Goal: Information Seeking & Learning: Learn about a topic

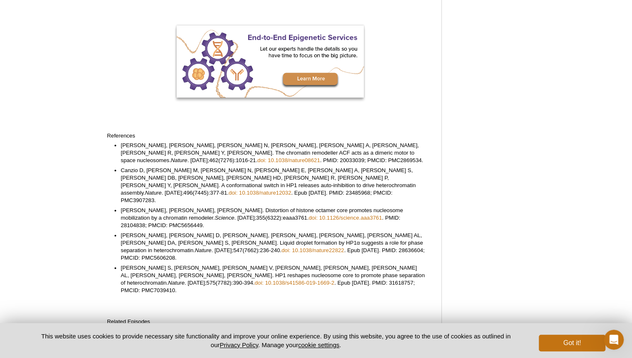
click at [266, 151] on li "[PERSON_NAME], [PERSON_NAME], [PERSON_NAME] N, [PERSON_NAME], [PERSON_NAME] A, …" at bounding box center [273, 153] width 304 height 22
click at [410, 119] on p at bounding box center [270, 119] width 326 height 7
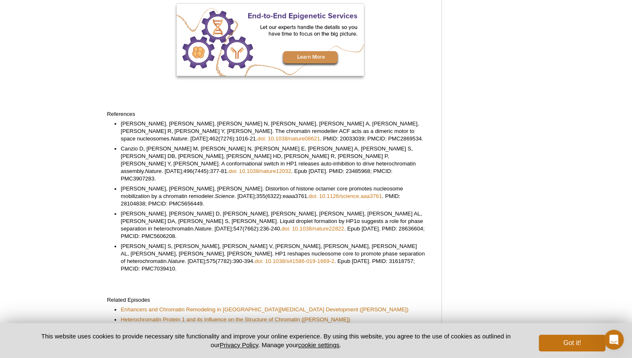
scroll to position [429, 0]
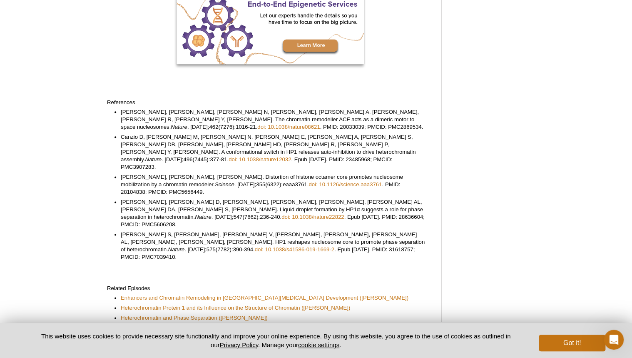
drag, startPoint x: 381, startPoint y: 117, endPoint x: 125, endPoint y: 108, distance: 256.7
click at [125, 108] on li "Racki LR, Yang JG, Naber N, Partensky PD, Acevedo A, Purcell TJ, Cooke R, Cheng…" at bounding box center [273, 119] width 304 height 22
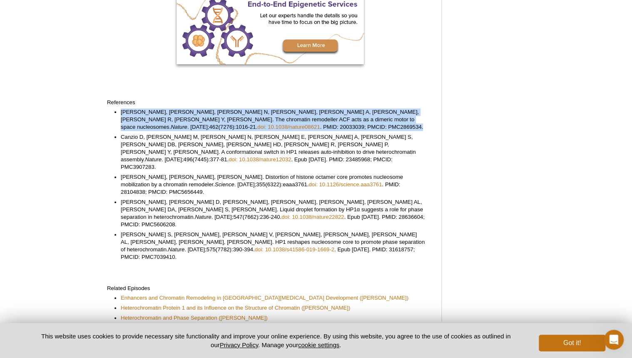
drag, startPoint x: 121, startPoint y: 109, endPoint x: 296, endPoint y: 126, distance: 175.7
click at [296, 126] on li "Racki LR, Yang JG, Naber N, Partensky PD, Acevedo A, Purcell TJ, Cooke R, Cheng…" at bounding box center [273, 119] width 304 height 22
drag, startPoint x: 296, startPoint y: 126, endPoint x: 292, endPoint y: 132, distance: 6.9
click at [296, 126] on li "Racki LR, Yang JG, Naber N, Partensky PD, Acevedo A, Purcell TJ, Cooke R, Cheng…" at bounding box center [273, 119] width 304 height 22
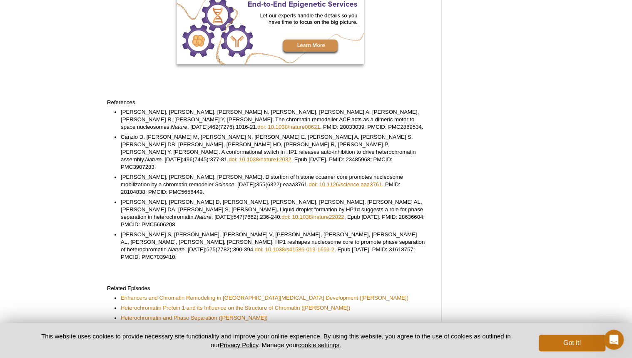
drag, startPoint x: 121, startPoint y: 184, endPoint x: 341, endPoint y: 199, distance: 221.2
click at [341, 199] on li "Larson AG, Elnatan D, Keenen MM, Trnka MJ, Johnston JB, Burlingame AL, Agard DA…" at bounding box center [273, 213] width 304 height 30
drag, startPoint x: 341, startPoint y: 199, endPoint x: 228, endPoint y: 186, distance: 114.5
click at [228, 198] on li "Larson AG, Elnatan D, Keenen MM, Trnka MJ, Johnston JB, Burlingame AL, Agard DA…" at bounding box center [273, 213] width 304 height 30
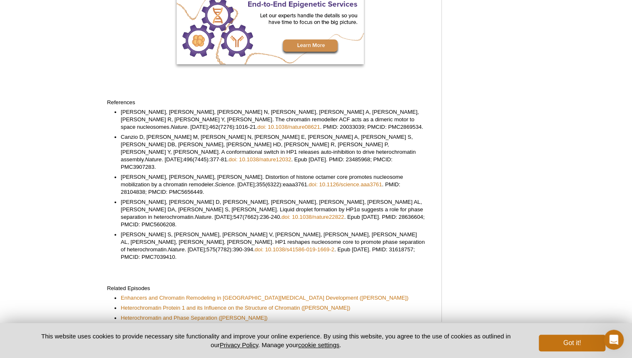
click at [228, 198] on li "Larson AG, Elnatan D, Keenen MM, Trnka MJ, Johnston JB, Burlingame AL, Agard DA…" at bounding box center [273, 213] width 304 height 30
drag, startPoint x: 392, startPoint y: 185, endPoint x: 323, endPoint y: 192, distance: 69.1
click at [323, 198] on li "Larson AG, Elnatan D, Keenen MM, Trnka MJ, Johnston JB, Burlingame AL, Agard DA…" at bounding box center [273, 213] width 304 height 30
drag, startPoint x: 323, startPoint y: 192, endPoint x: 393, endPoint y: 183, distance: 70.6
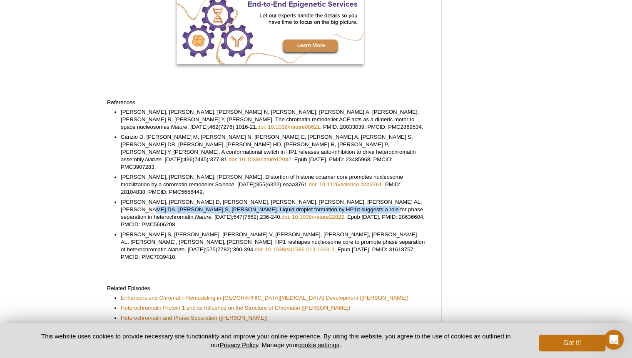
click at [393, 198] on li "Larson AG, Elnatan D, Keenen MM, Trnka MJ, Johnston JB, Burlingame AL, Agard DA…" at bounding box center [273, 213] width 304 height 30
click at [346, 173] on li "Sinha KK, Gross JD, Narlikar GJ. Distortion of histone octamer core promotes nu…" at bounding box center [273, 184] width 304 height 22
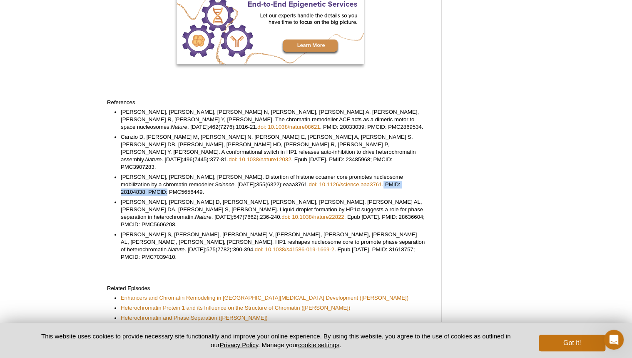
drag, startPoint x: 331, startPoint y: 169, endPoint x: 412, endPoint y: 168, distance: 80.8
click at [412, 173] on li "Sinha KK, Gross JD, Narlikar GJ. Distortion of histone octamer core promotes nu…" at bounding box center [273, 184] width 304 height 22
drag, startPoint x: 276, startPoint y: 117, endPoint x: 295, endPoint y: 119, distance: 18.8
click at [295, 119] on li "Racki LR, Yang JG, Naber N, Partensky PD, Acevedo A, Purcell TJ, Cooke R, Cheng…" at bounding box center [273, 119] width 304 height 22
drag, startPoint x: 295, startPoint y: 119, endPoint x: 295, endPoint y: 126, distance: 7.1
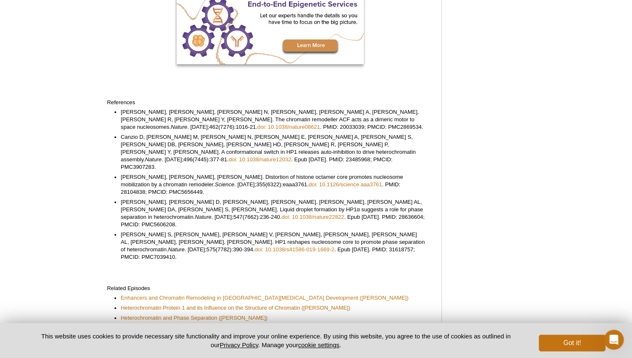
click at [295, 126] on li "Racki LR, Yang JG, Naber N, Partensky PD, Acevedo A, Purcell TJ, Cooke R, Cheng…" at bounding box center [273, 119] width 304 height 22
drag, startPoint x: 286, startPoint y: 123, endPoint x: 189, endPoint y: 125, distance: 97.0
click at [189, 125] on li "Racki LR, Yang JG, Naber N, Partensky PD, Acevedo A, Purcell TJ, Cooke R, Cheng…" at bounding box center [273, 119] width 304 height 22
drag, startPoint x: 189, startPoint y: 125, endPoint x: 187, endPoint y: 131, distance: 6.6
click at [187, 131] on ul "Racki LR, Yang JG, Naber N, Partensky PD, Acevedo A, Purcell TJ, Cooke R, Cheng…" at bounding box center [266, 184] width 318 height 152
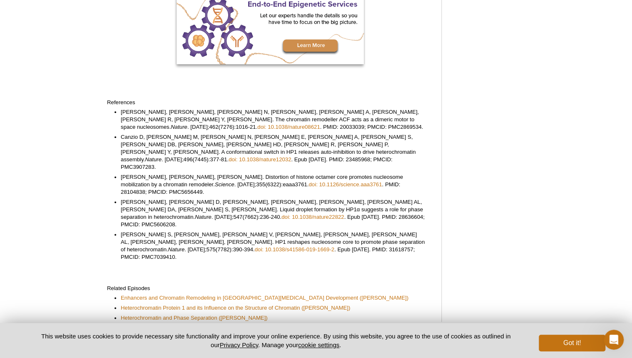
drag, startPoint x: 390, startPoint y: 213, endPoint x: 392, endPoint y: 223, distance: 10.2
click at [392, 231] on li "Sanulli S, Trnka MJ, Dharmarajan V, Tibble RW, Pascal BD, Burlingame AL, Griffi…" at bounding box center [273, 246] width 304 height 30
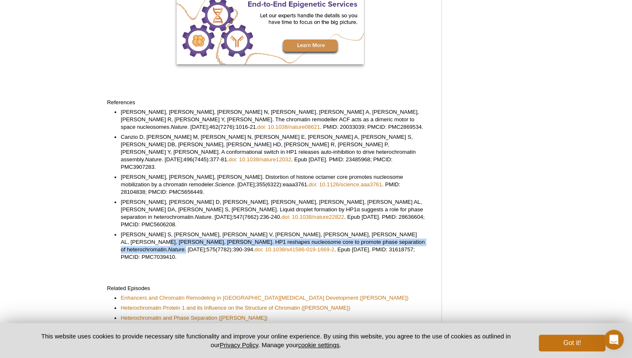
drag, startPoint x: 390, startPoint y: 211, endPoint x: 303, endPoint y: 218, distance: 87.4
click at [303, 231] on li "Sanulli S, Trnka MJ, Dharmarajan V, Tibble RW, Pascal BD, Burlingame AL, Griffi…" at bounding box center [273, 246] width 304 height 30
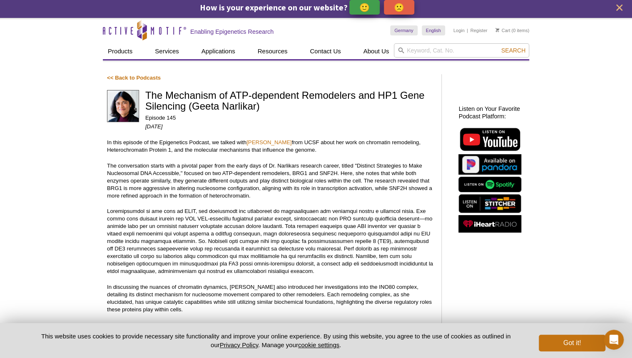
scroll to position [0, 0]
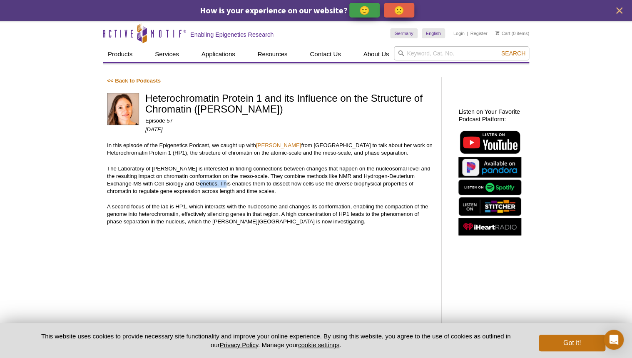
drag, startPoint x: 222, startPoint y: 184, endPoint x: 196, endPoint y: 182, distance: 25.5
click at [196, 182] on p "The Laboratory of [PERSON_NAME] is interested in finding connections between ch…" at bounding box center [270, 180] width 326 height 30
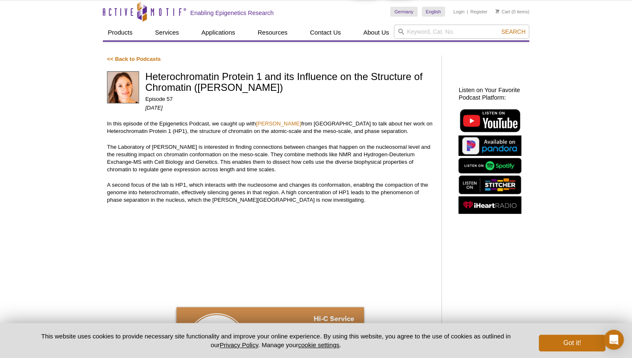
scroll to position [33, 0]
